Goal: Check status

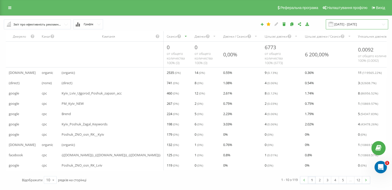
click at [347, 24] on input "[DATE] - [DATE]" at bounding box center [357, 24] width 62 height 10
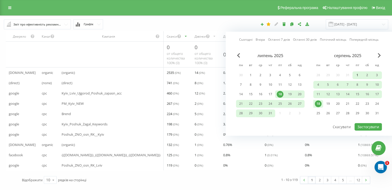
click at [358, 76] on div "1" at bounding box center [357, 75] width 7 height 7
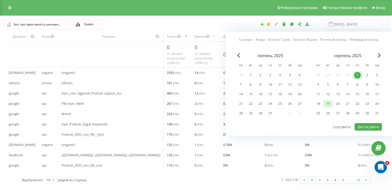
click at [330, 103] on div "19" at bounding box center [328, 104] width 7 height 7
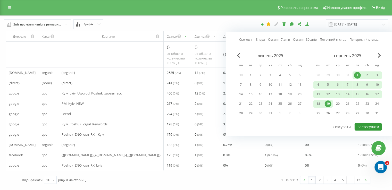
click at [361, 126] on button "Застосувати" at bounding box center [368, 126] width 27 height 7
type input "[DATE] - [DATE]"
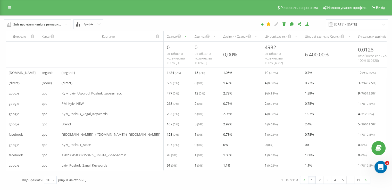
click at [195, 36] on div "Дзвінки" at bounding box center [200, 36] width 11 height 4
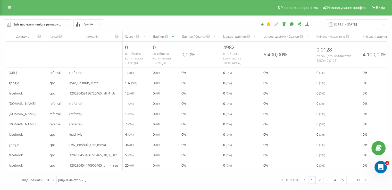
click at [170, 36] on div "Дзвінки" at bounding box center [164, 36] width 29 height 10
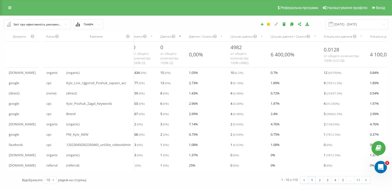
scroll to position [6, 0]
click at [54, 182] on icon at bounding box center [54, 180] width 8 height 10
click at [53, 168] on div "50" at bounding box center [50, 165] width 12 height 7
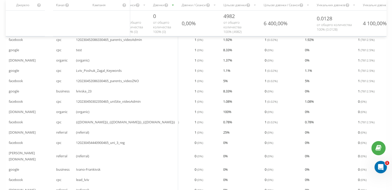
scroll to position [135, 0]
